Goal: Register for event/course

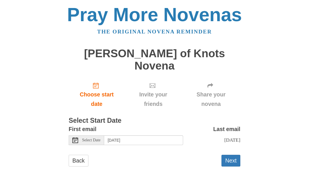
click at [233, 155] on button "Next" at bounding box center [230, 161] width 19 height 12
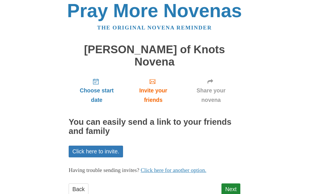
scroll to position [7, 0]
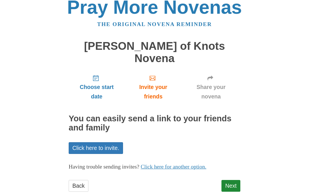
click at [235, 180] on link "Next" at bounding box center [230, 186] width 19 height 12
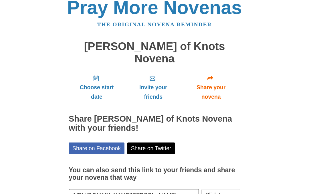
scroll to position [7, 0]
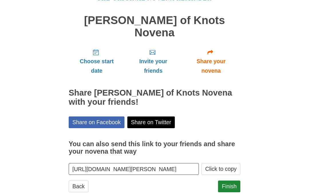
scroll to position [32, 0]
